Goal: Task Accomplishment & Management: Use online tool/utility

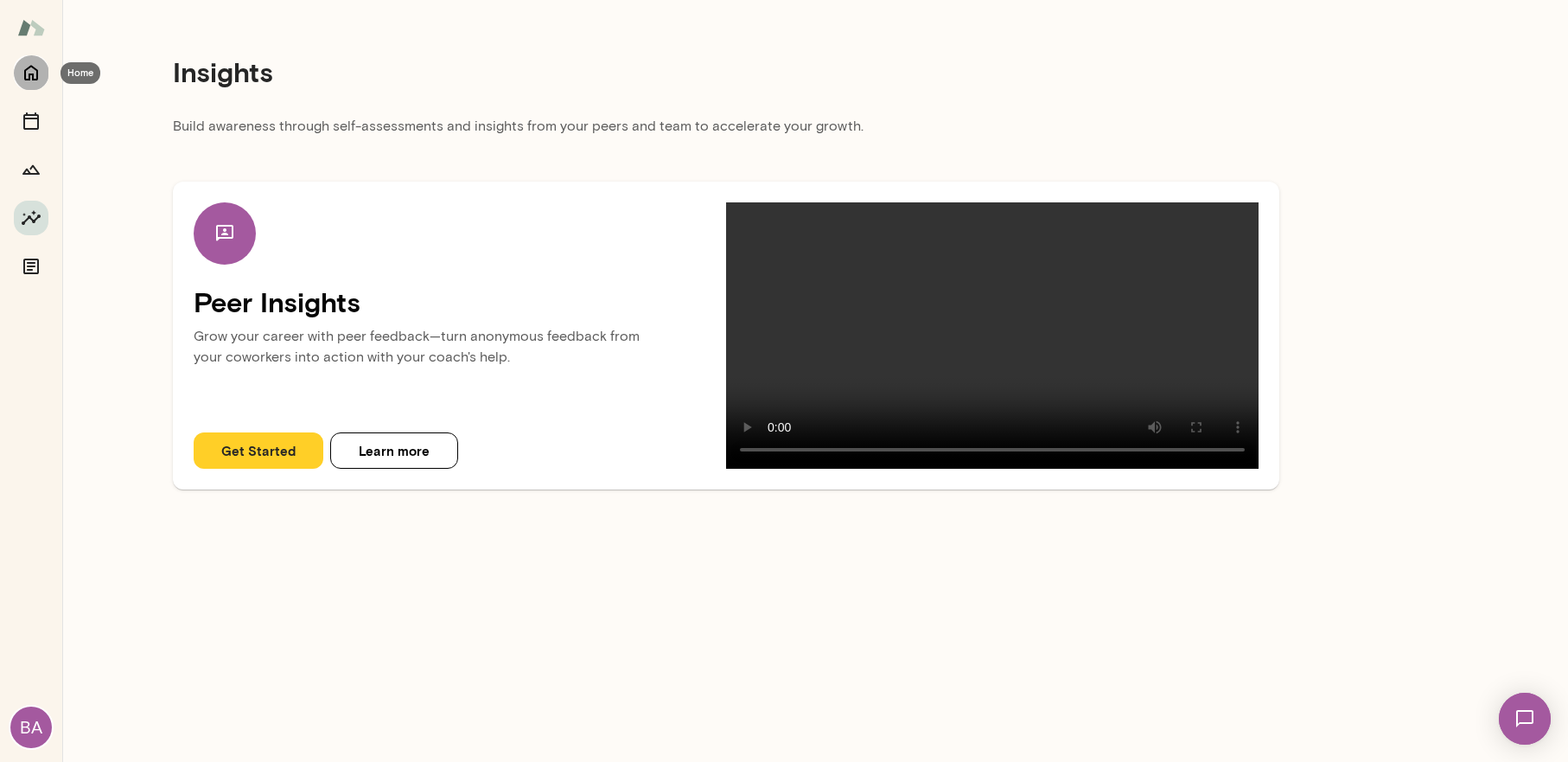
click at [32, 68] on icon "Home" at bounding box center [31, 73] width 20 height 20
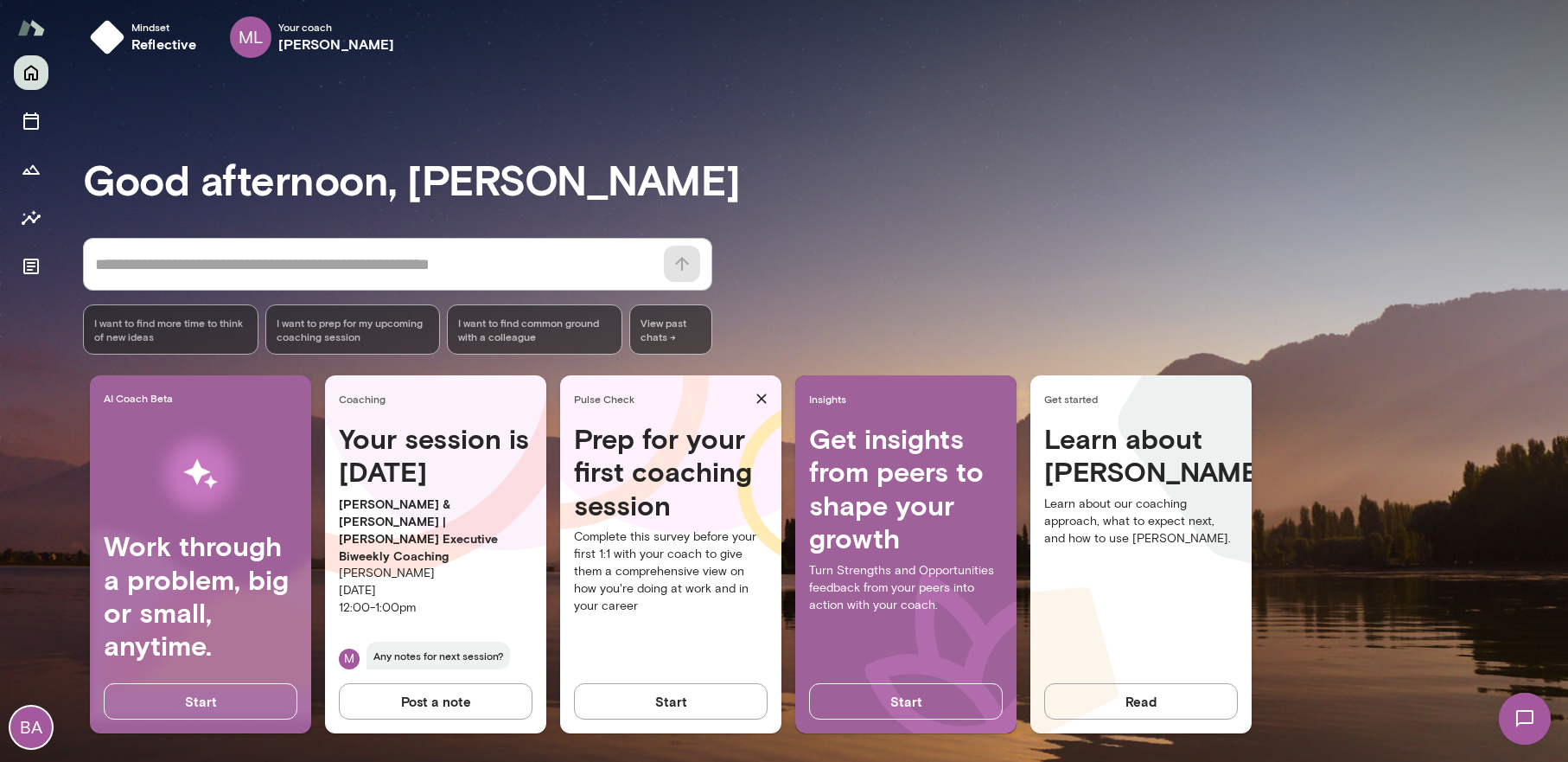
scroll to position [18, 0]
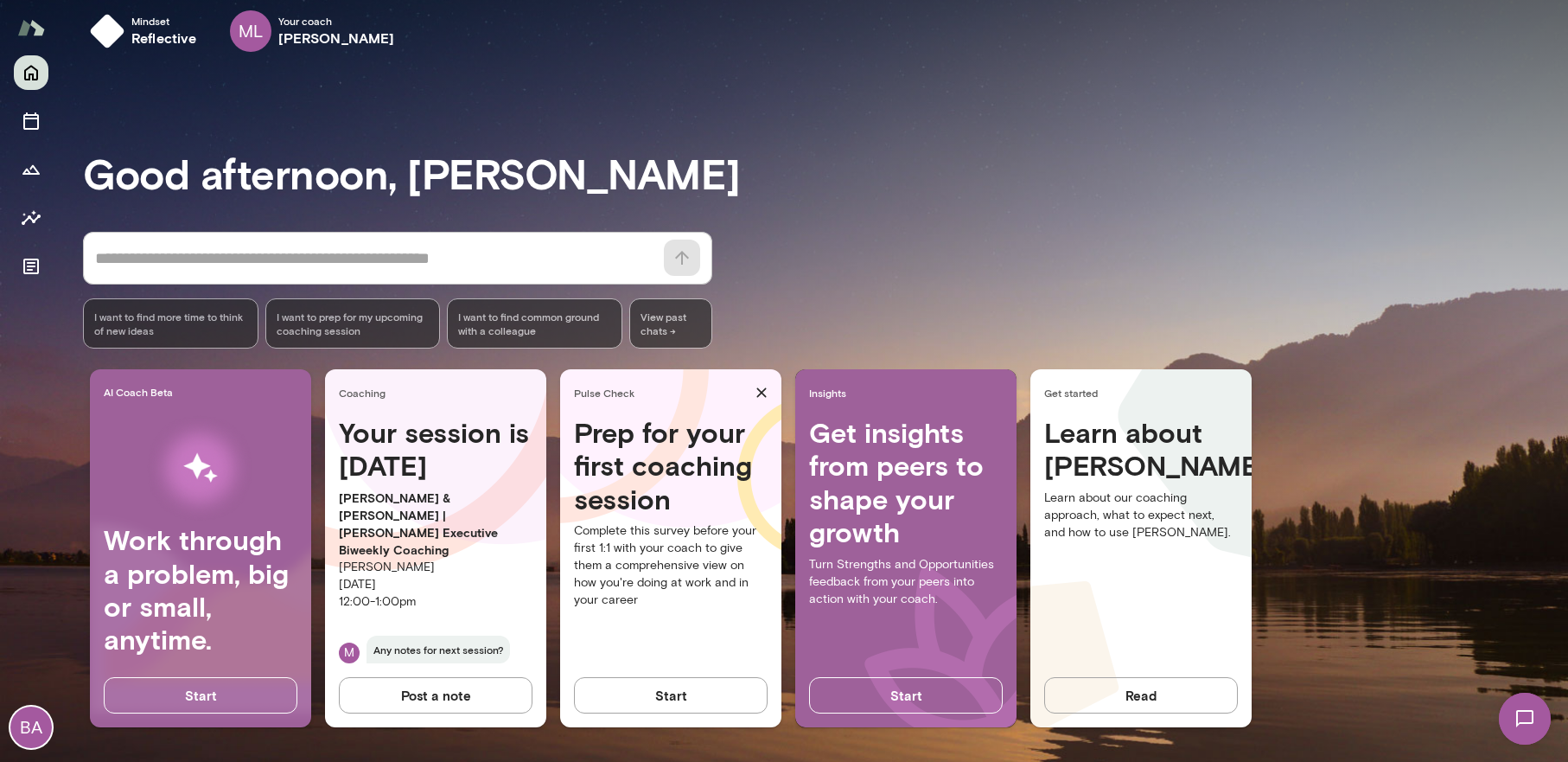
click at [669, 590] on p "Complete this survey before your first 1:1 with your coach to give them a compr…" at bounding box center [671, 565] width 194 height 87
click at [675, 699] on button "Start" at bounding box center [671, 695] width 194 height 36
click at [35, 67] on icon "Home" at bounding box center [31, 73] width 20 height 20
click at [702, 447] on h4 "Prep for your first coaching session" at bounding box center [671, 465] width 194 height 100
click at [36, 166] on icon "Growth Plan" at bounding box center [31, 170] width 20 height 20
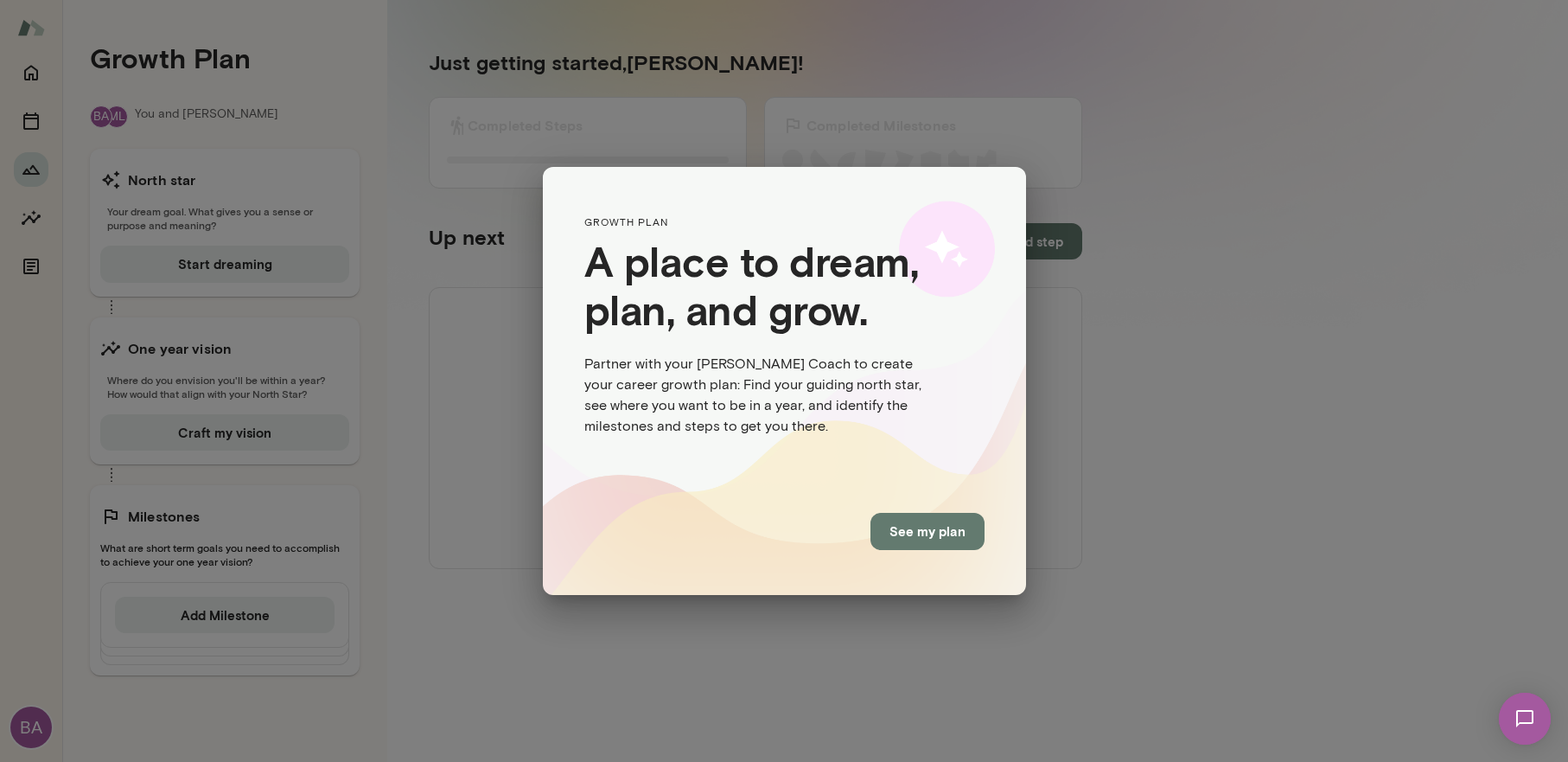
click at [26, 69] on div "GROWTH PLAN A place to dream, plan, and grow. Partner with your [PERSON_NAME] C…" at bounding box center [784, 381] width 1568 height 762
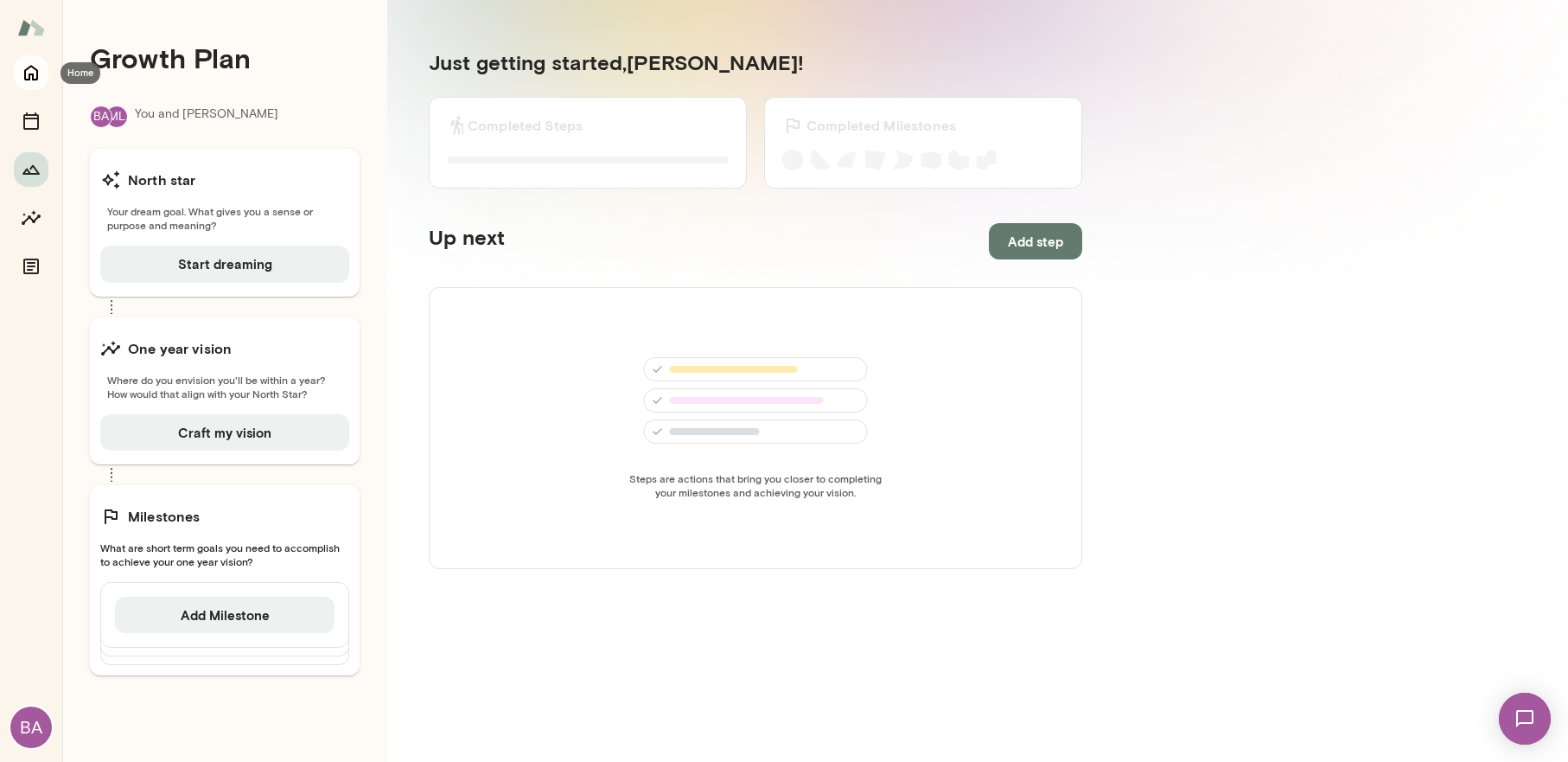
click at [34, 70] on icon "Home" at bounding box center [31, 73] width 20 height 20
